Goal: Information Seeking & Learning: Check status

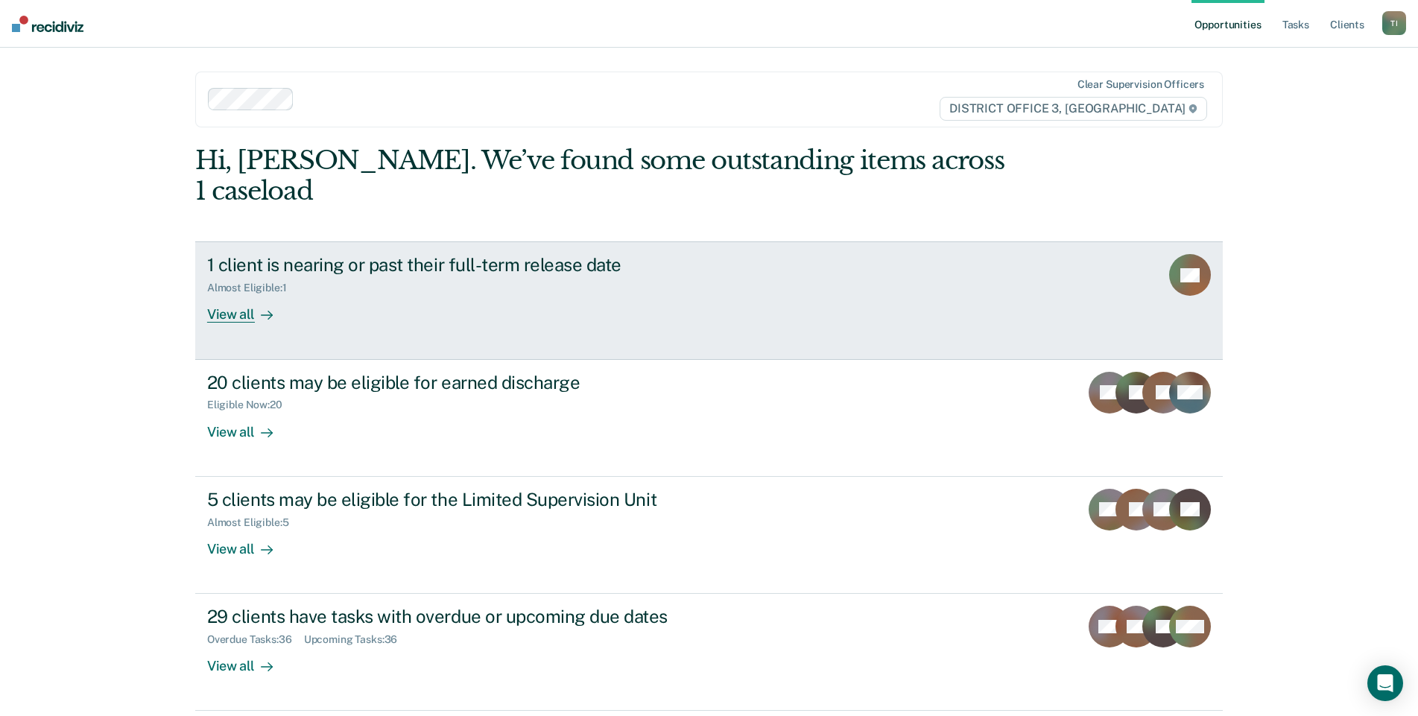
click at [394, 276] on div "Almost Eligible : 1" at bounding box center [468, 285] width 523 height 19
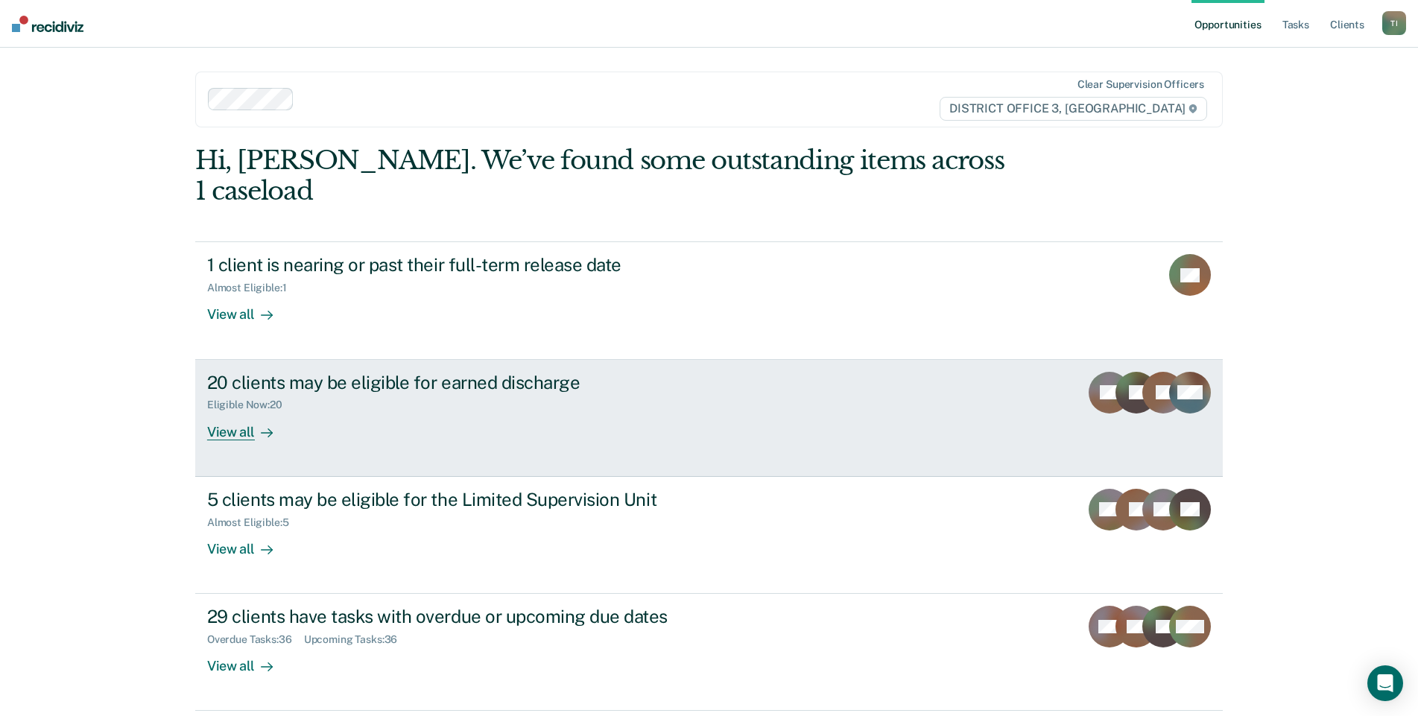
click at [273, 411] on div "View all" at bounding box center [248, 425] width 83 height 29
